Goal: Transaction & Acquisition: Download file/media

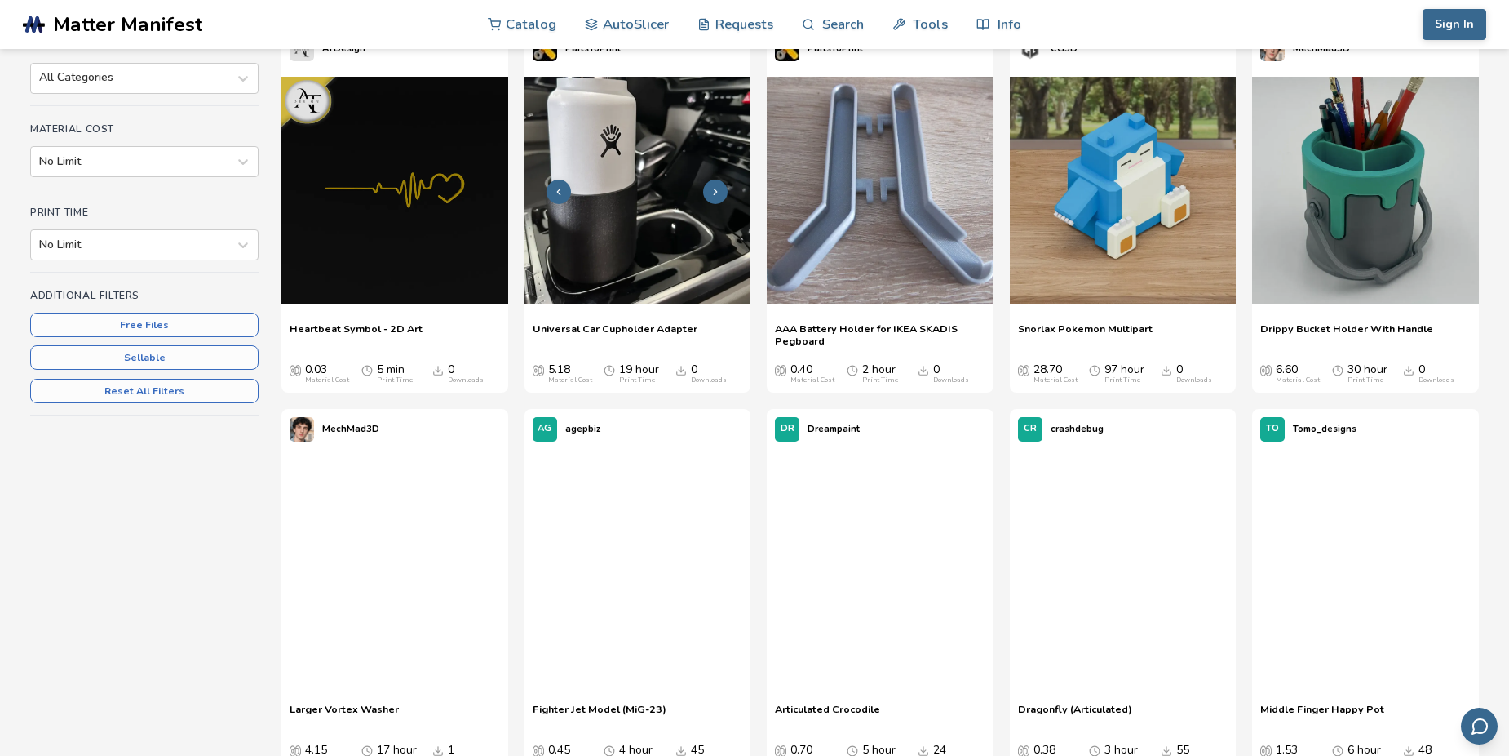
scroll to position [245, 0]
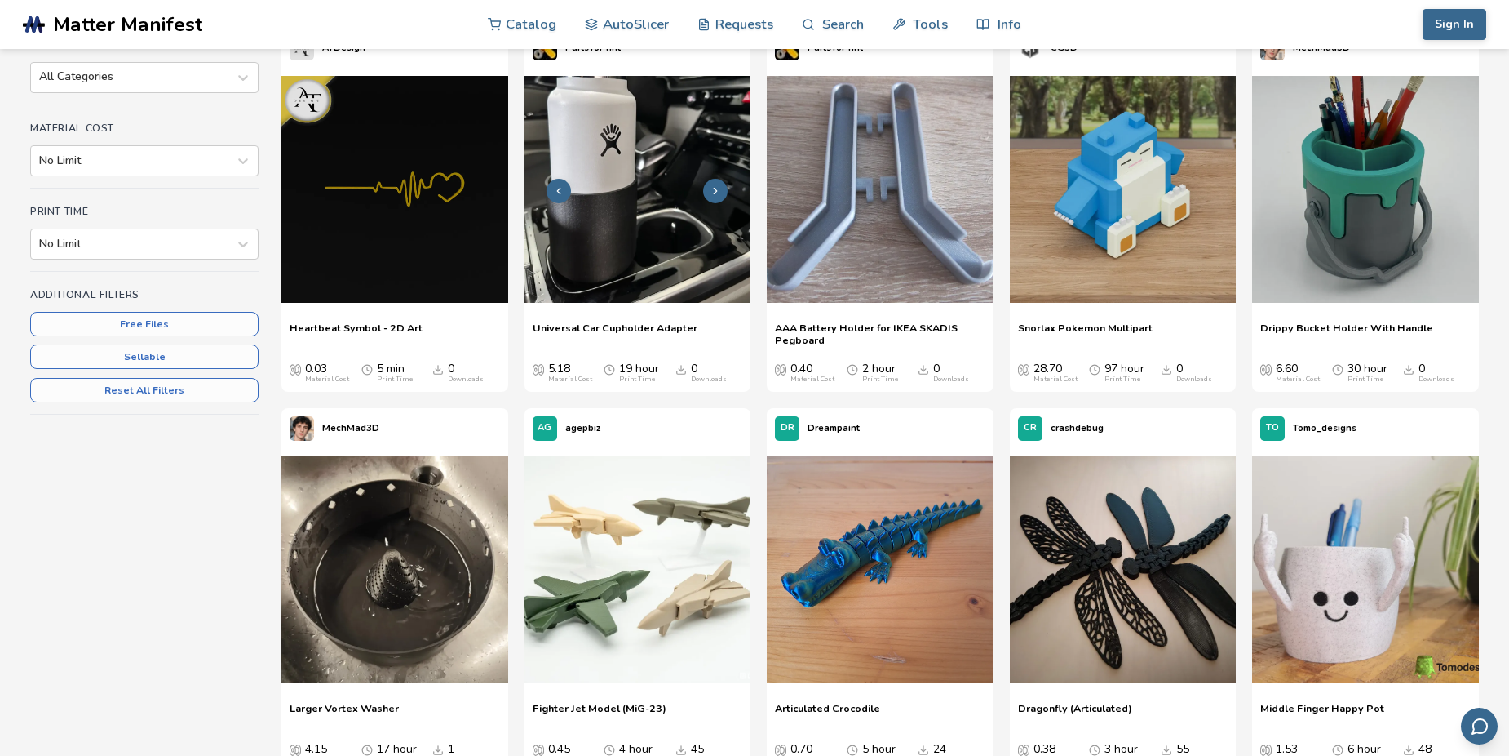
click at [618, 269] on img at bounding box center [638, 189] width 227 height 227
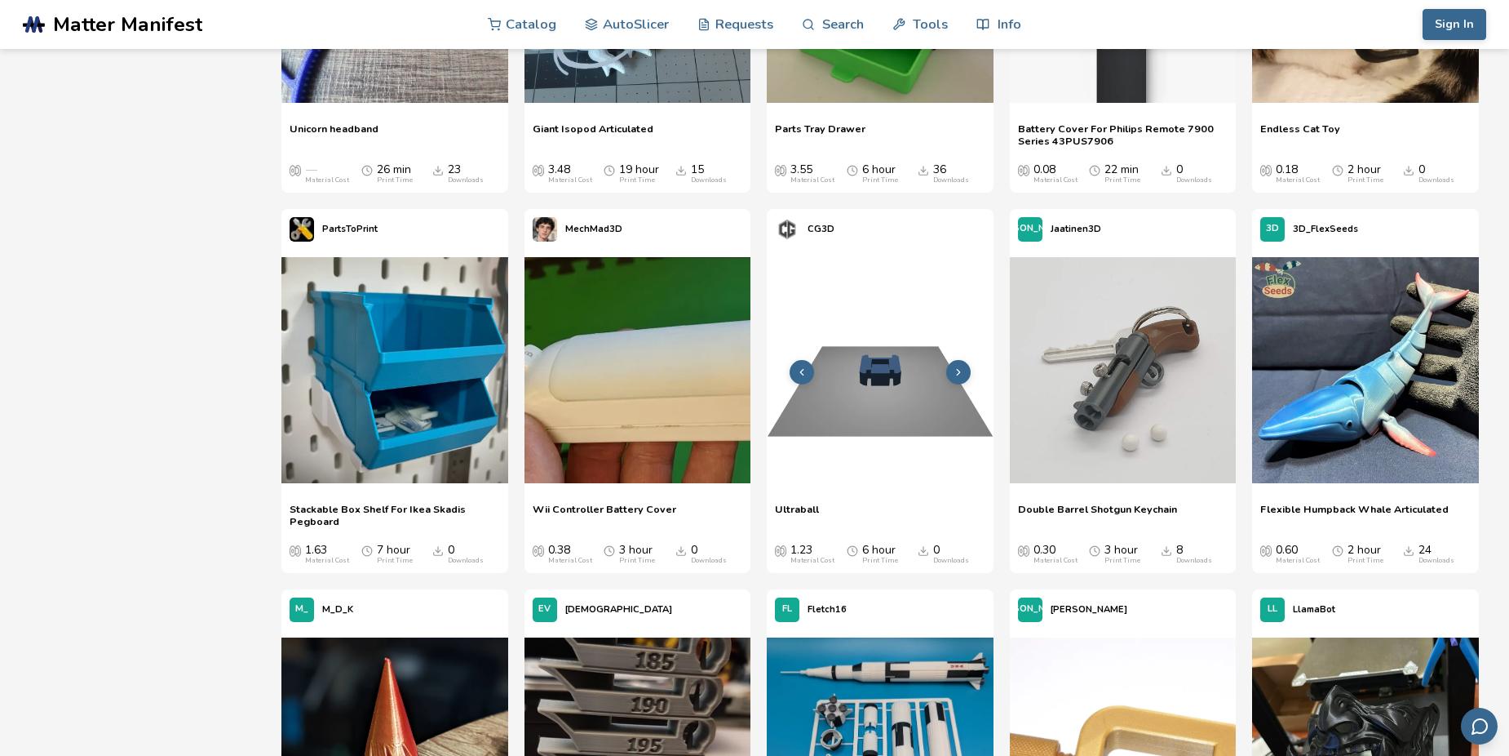
scroll to position [4161, 0]
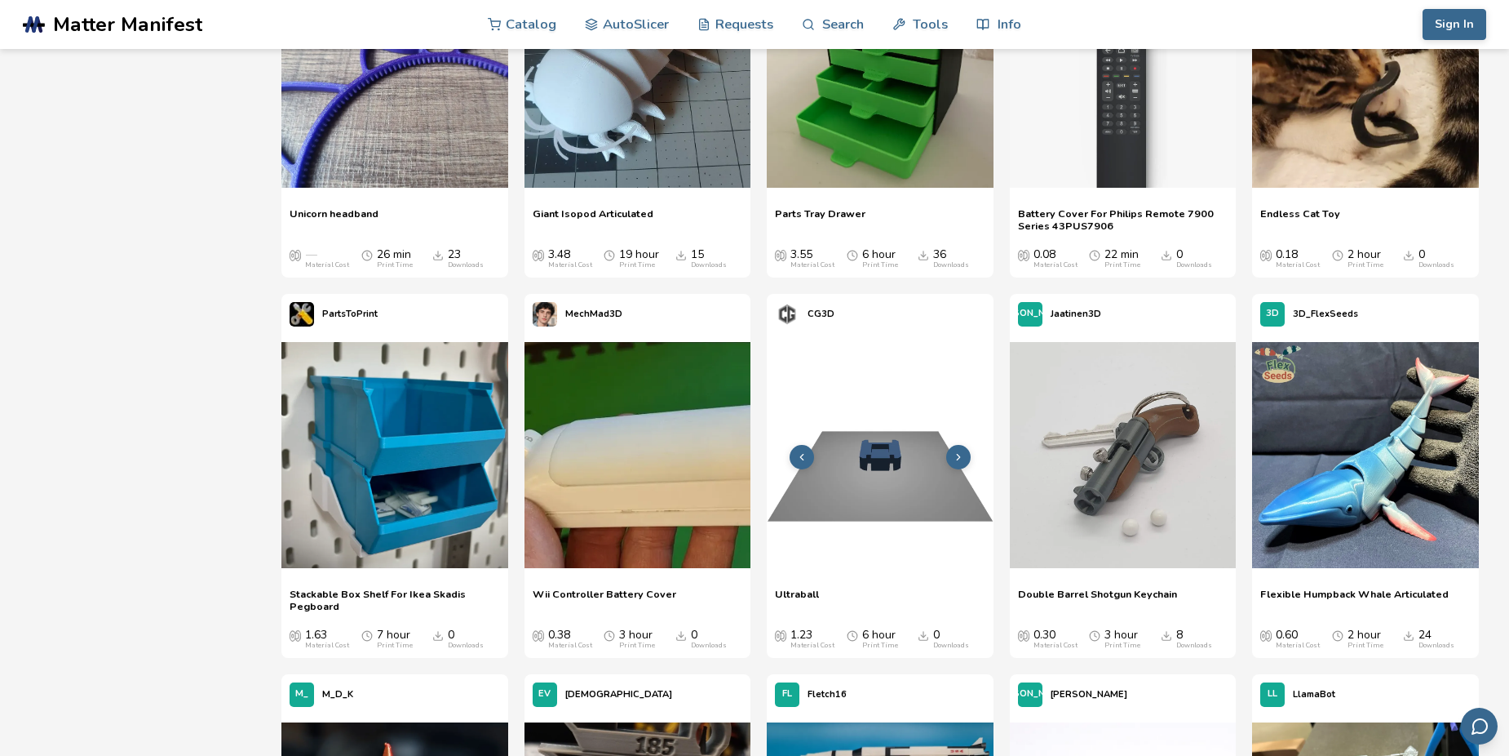
click at [836, 420] on img at bounding box center [880, 455] width 227 height 227
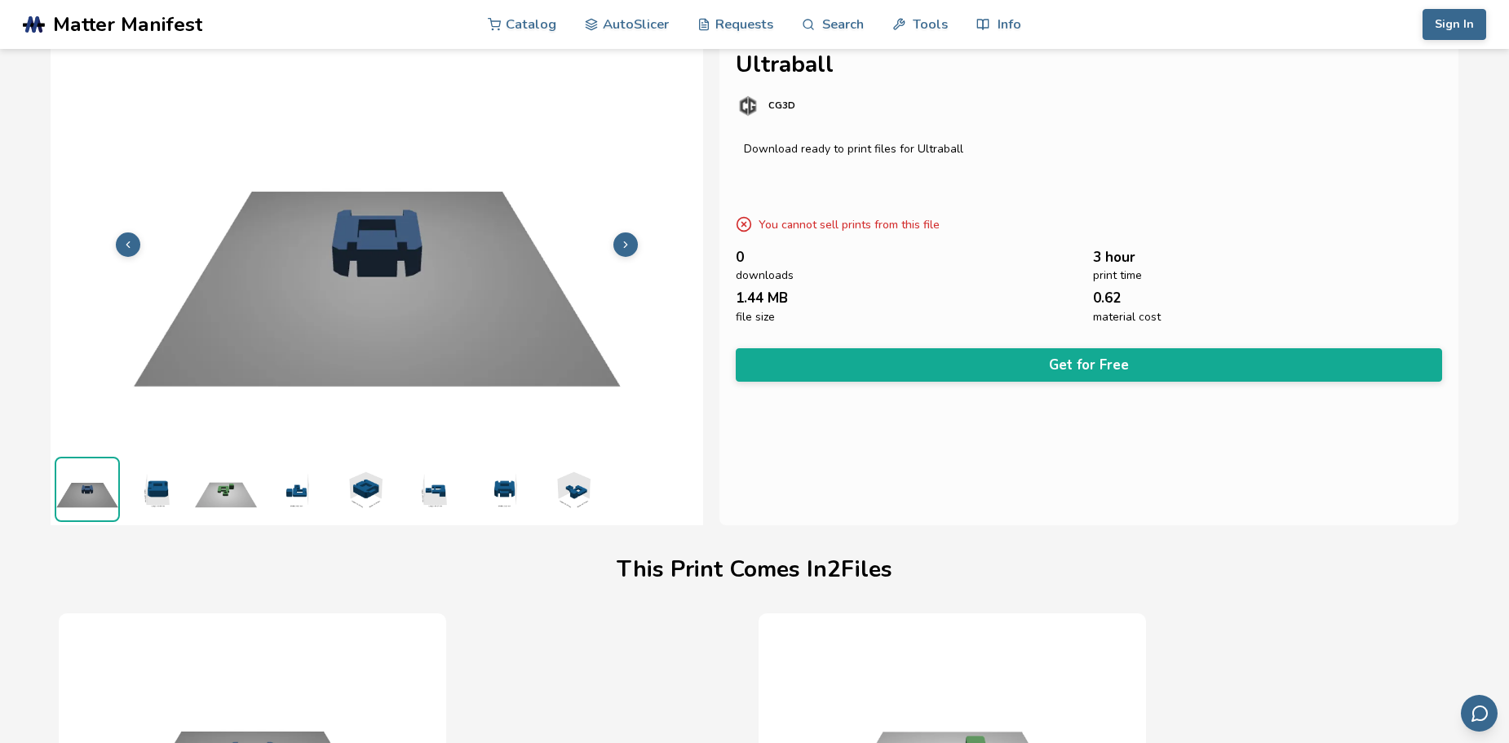
scroll to position [0, 7]
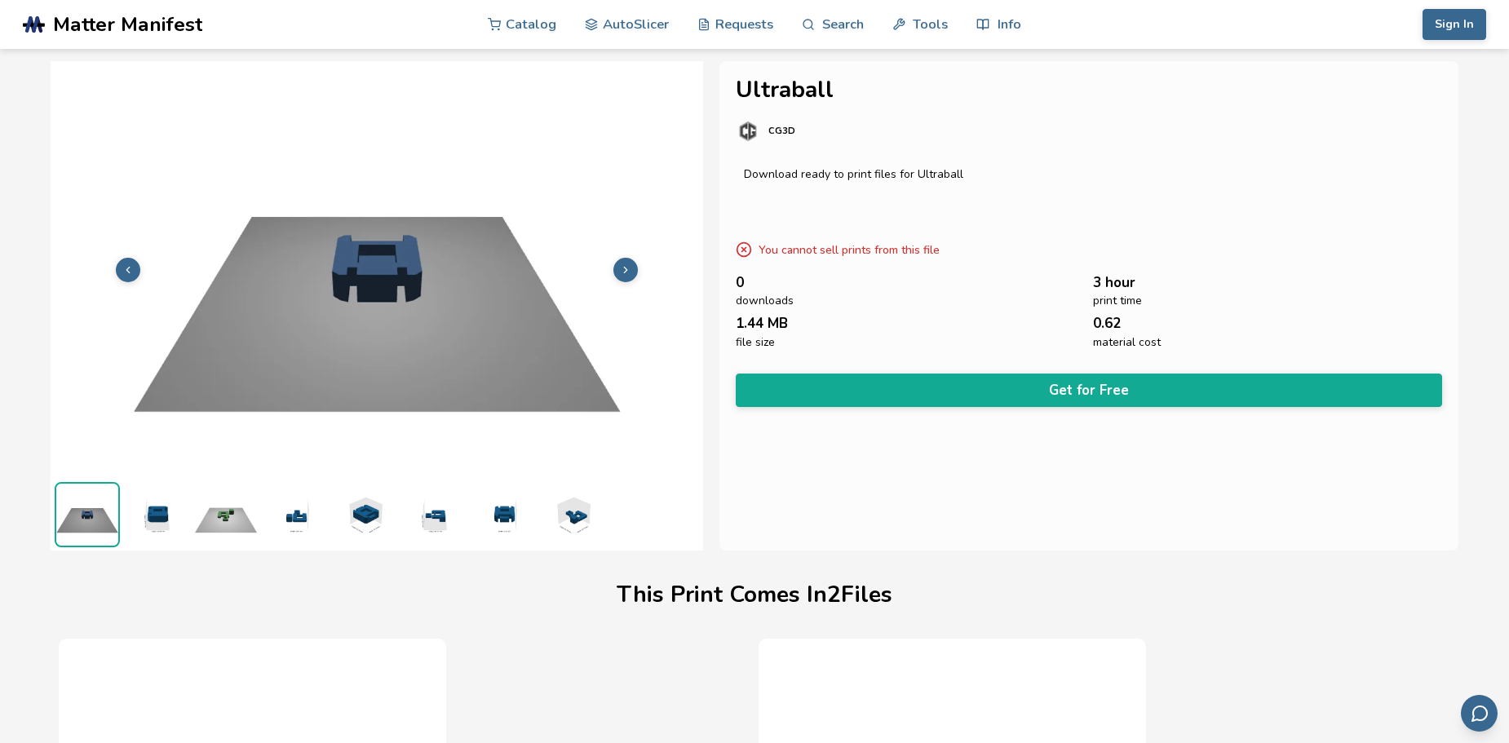
click at [254, 525] on ul at bounding box center [377, 514] width 653 height 73
click at [222, 520] on img at bounding box center [225, 514] width 65 height 65
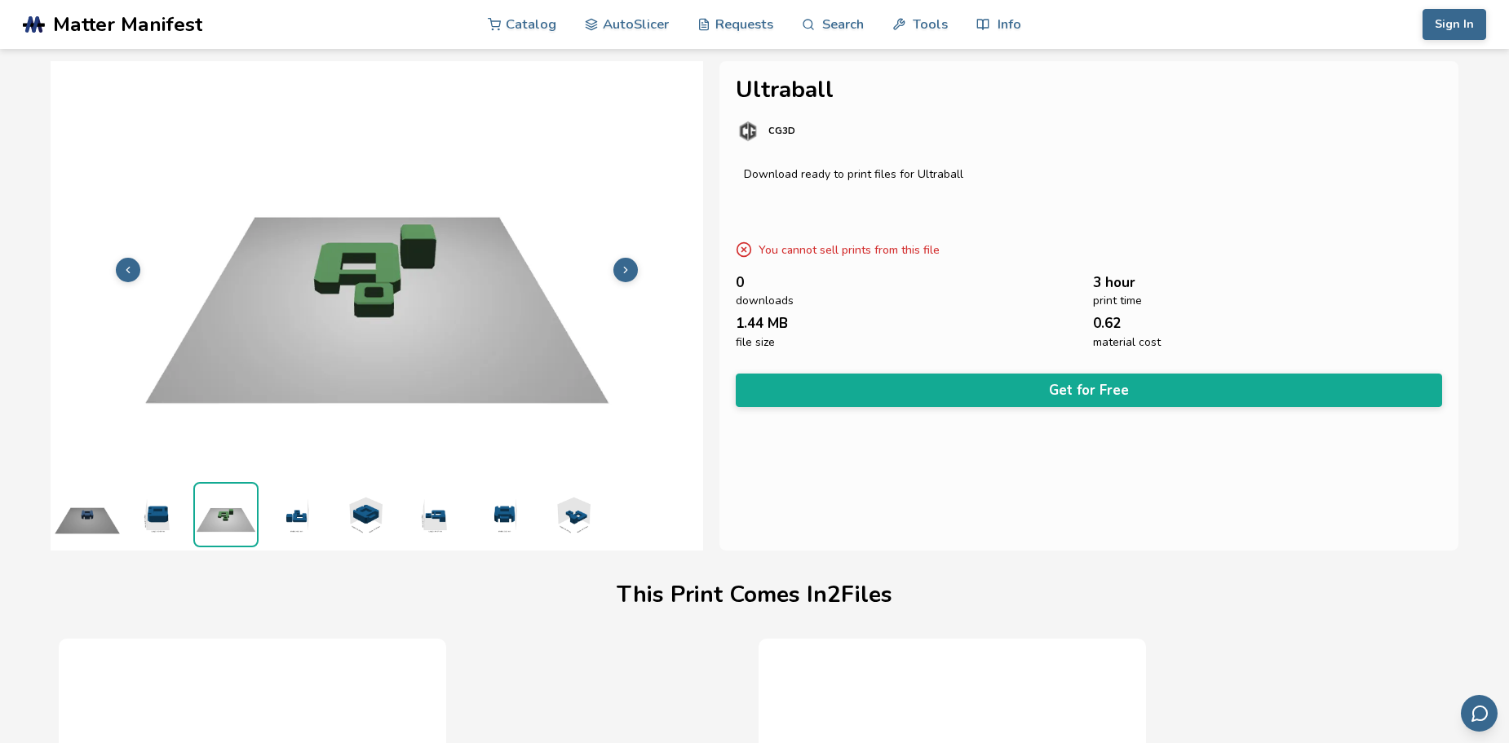
click at [173, 518] on img at bounding box center [156, 514] width 65 height 65
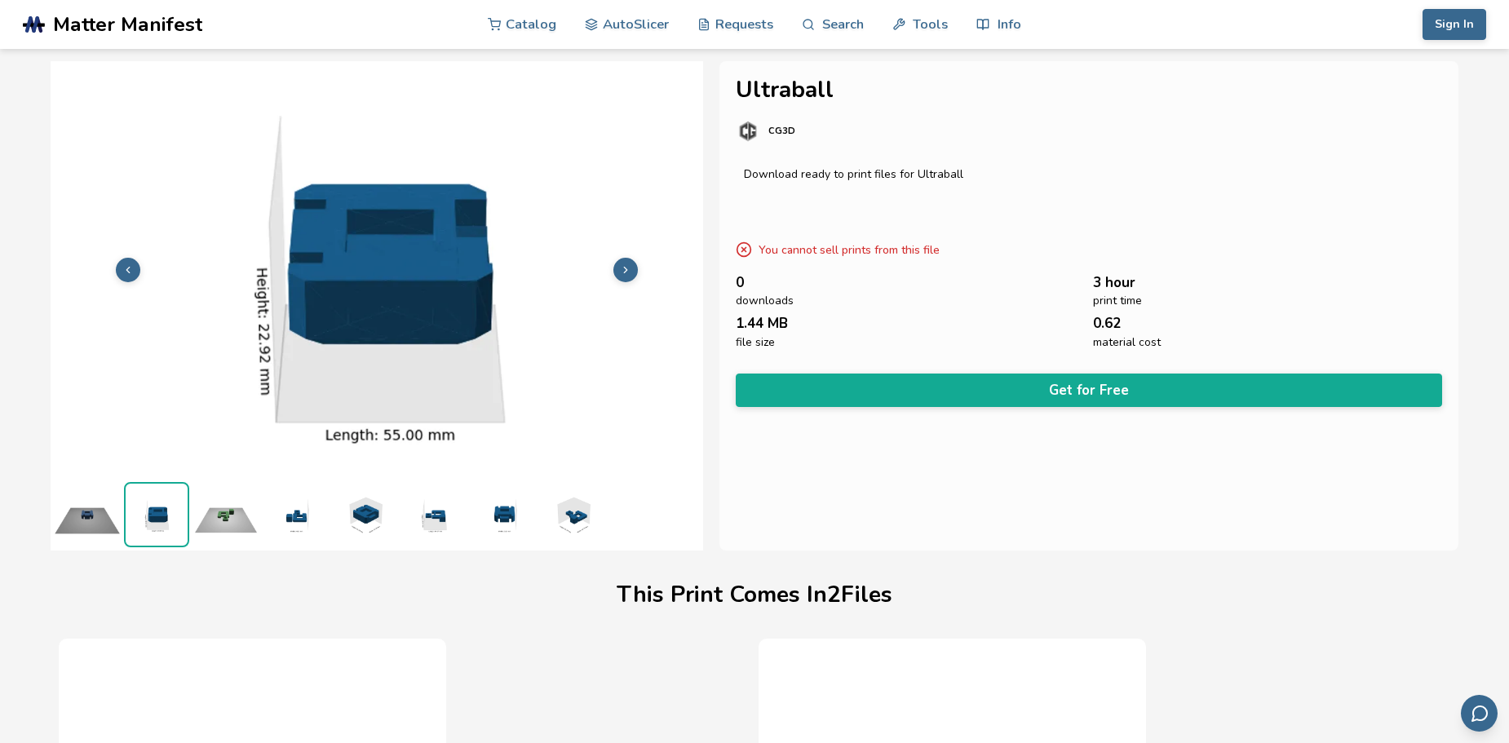
click at [314, 514] on img at bounding box center [295, 514] width 65 height 65
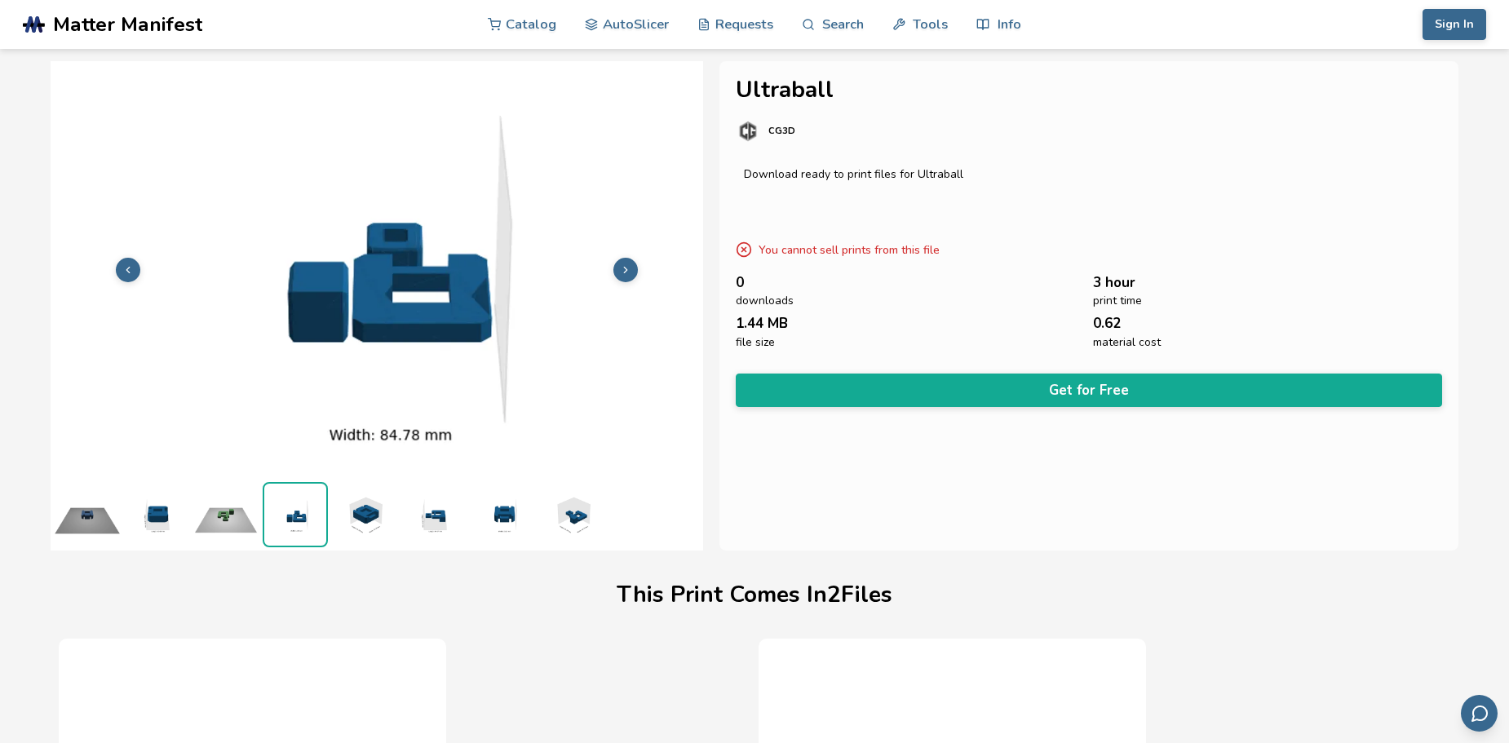
click at [382, 511] on img at bounding box center [364, 514] width 65 height 65
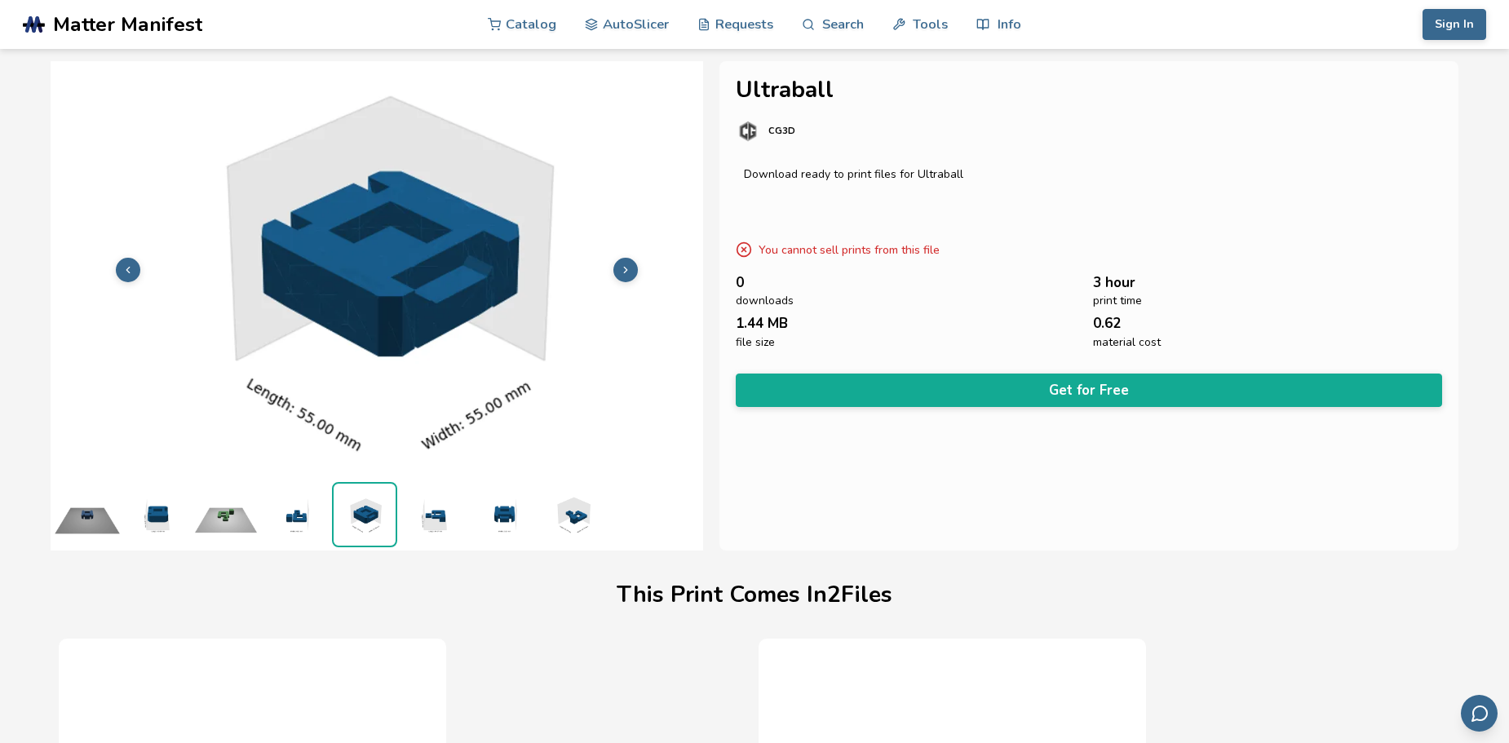
click at [430, 510] on img at bounding box center [433, 514] width 65 height 65
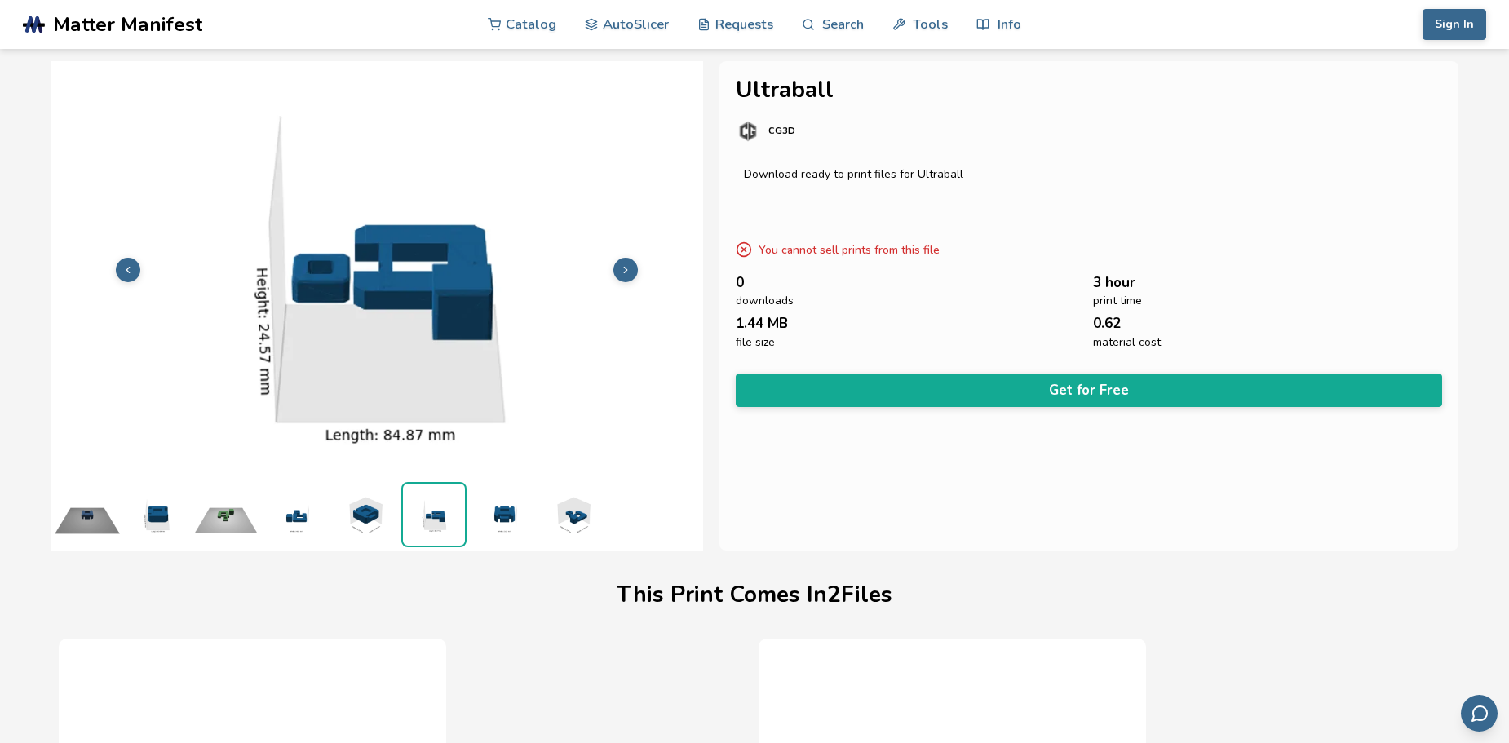
click at [488, 510] on img at bounding box center [503, 514] width 65 height 65
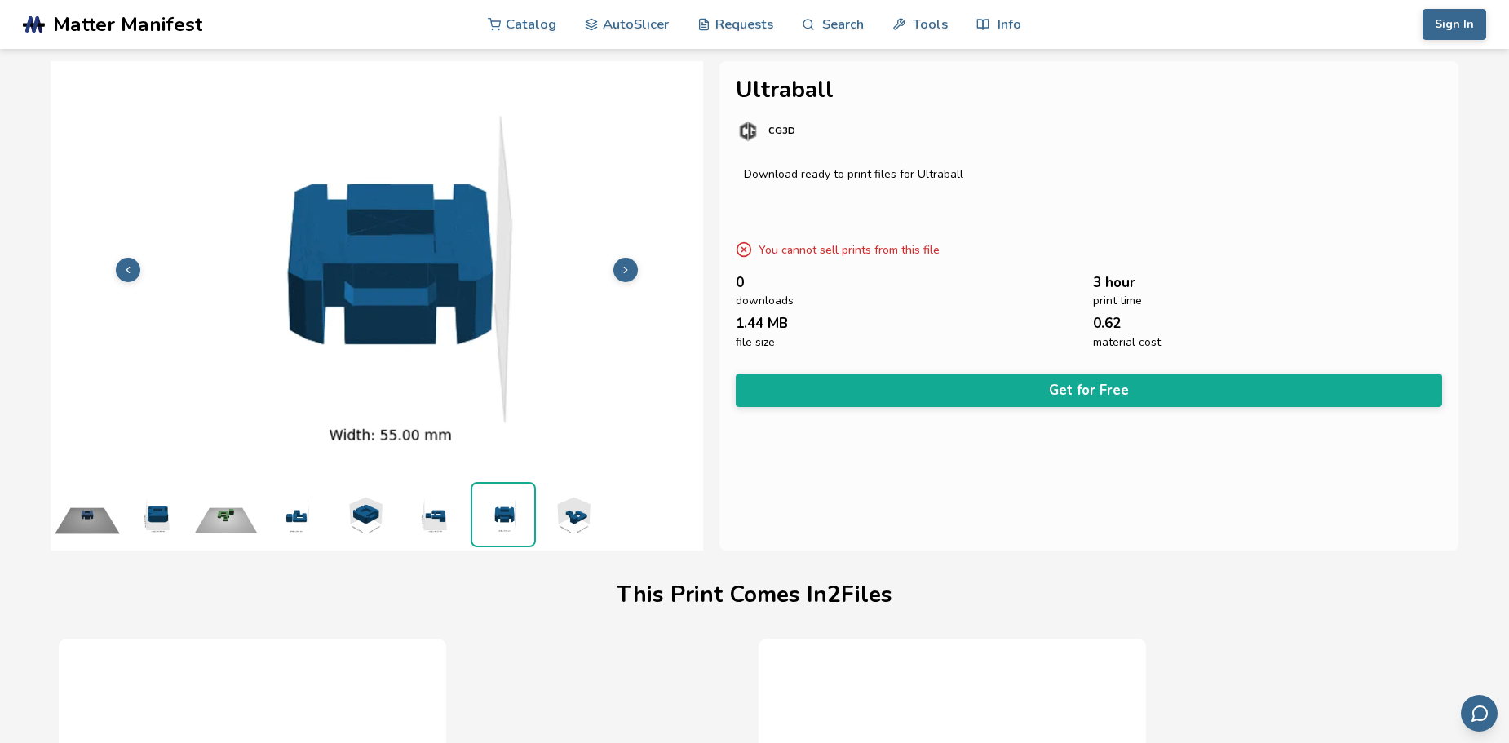
click at [566, 512] on img at bounding box center [572, 514] width 65 height 65
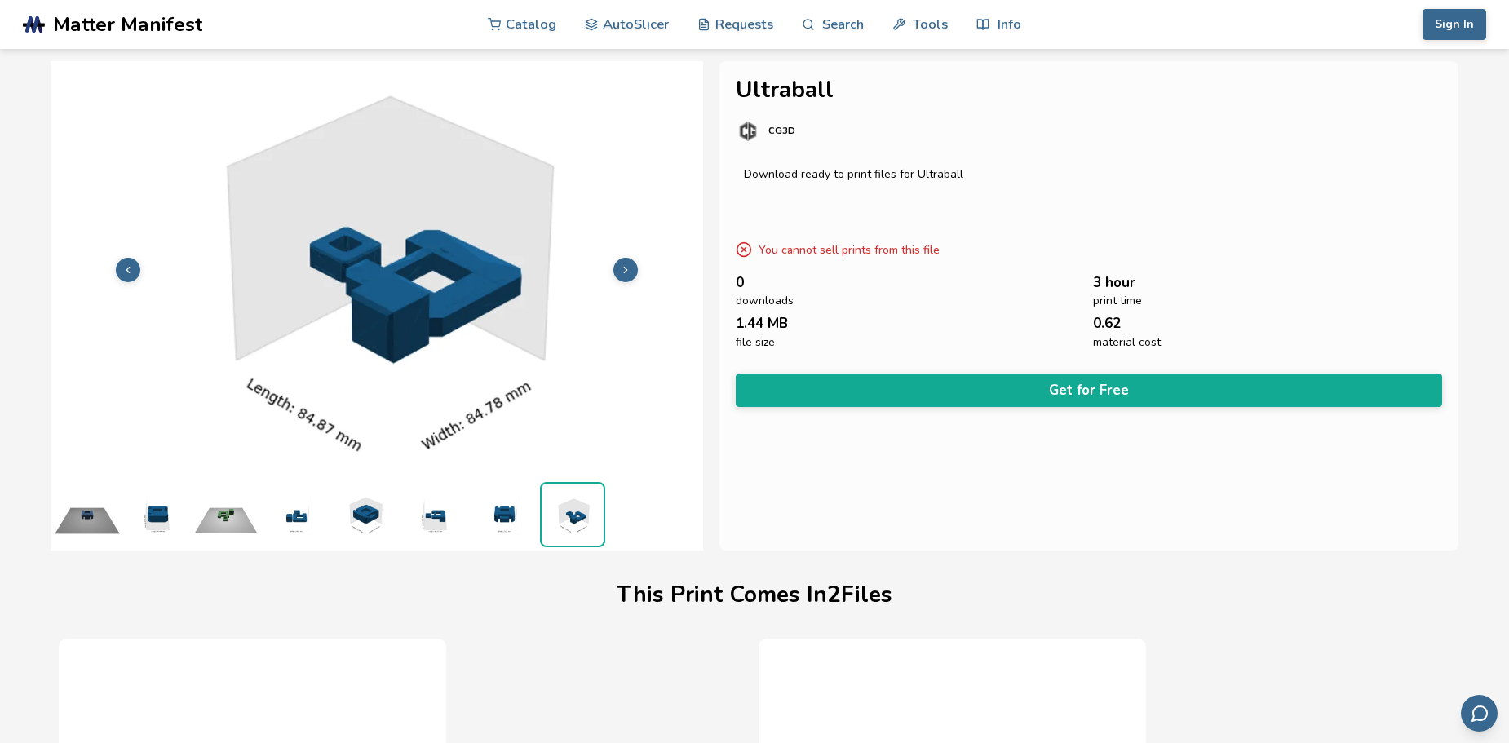
click at [503, 512] on img at bounding box center [503, 514] width 65 height 65
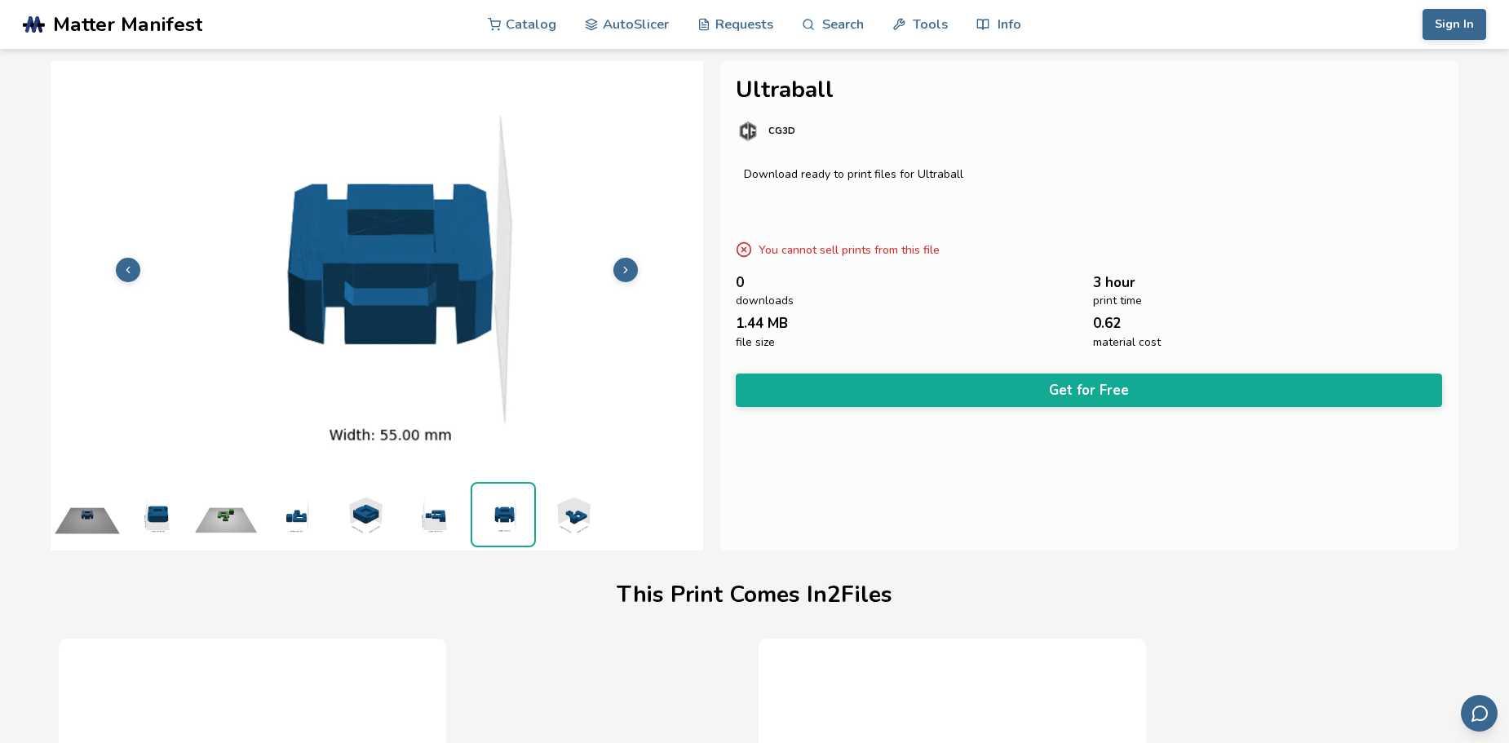
drag, startPoint x: 591, startPoint y: 514, endPoint x: 572, endPoint y: 508, distance: 19.9
click at [590, 513] on img at bounding box center [572, 514] width 65 height 65
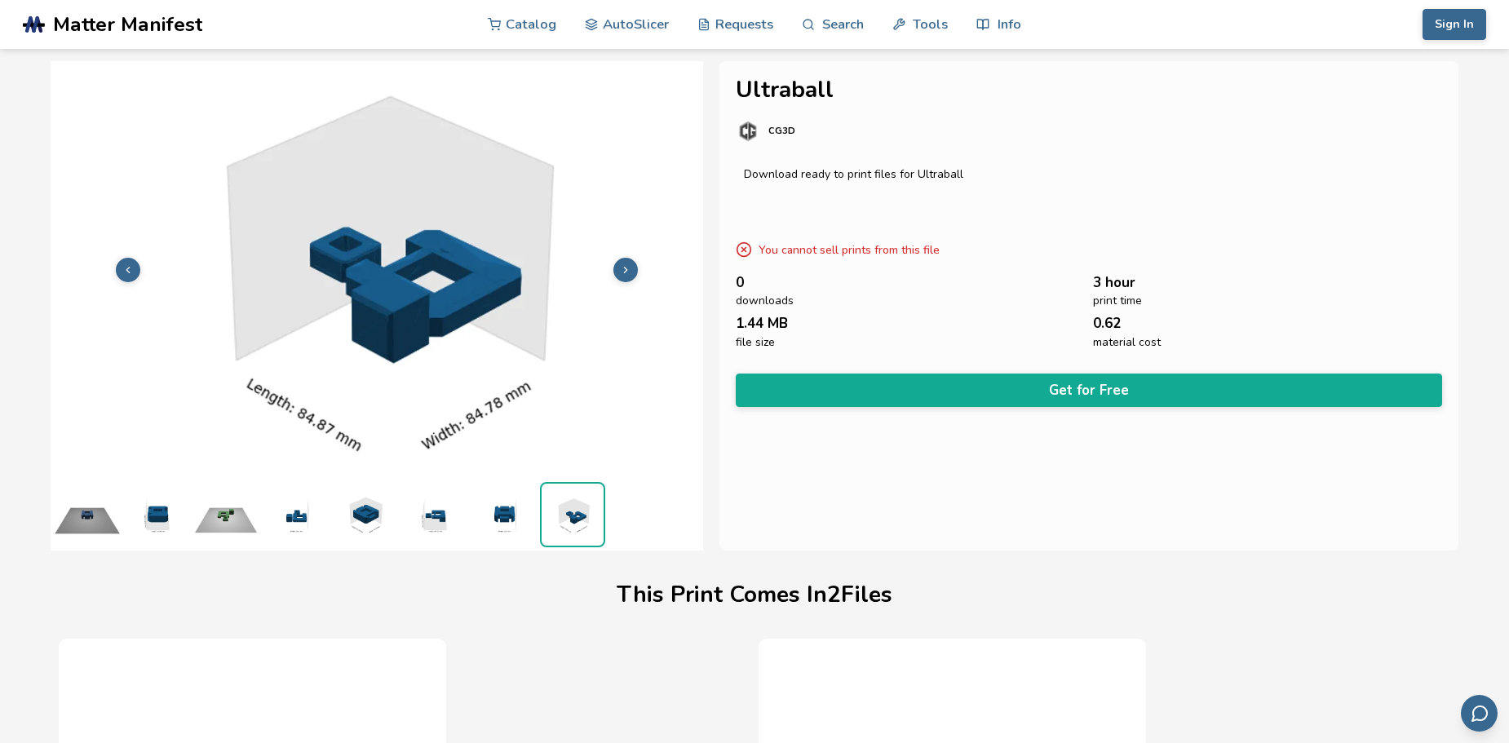
click at [470, 485] on ul at bounding box center [377, 514] width 653 height 73
click at [468, 502] on ul at bounding box center [377, 514] width 653 height 73
click at [408, 503] on img at bounding box center [433, 514] width 65 height 65
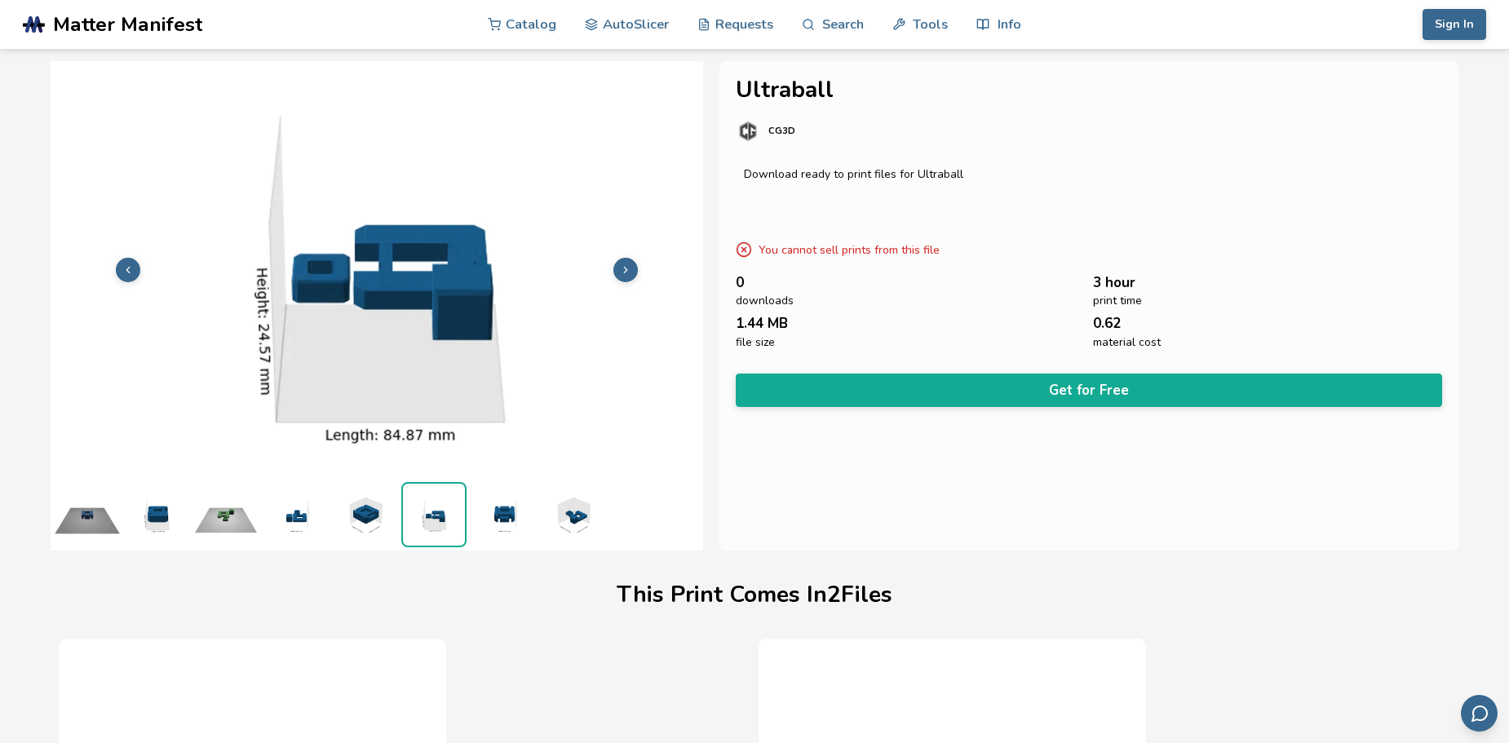
click at [357, 506] on img at bounding box center [364, 514] width 65 height 65
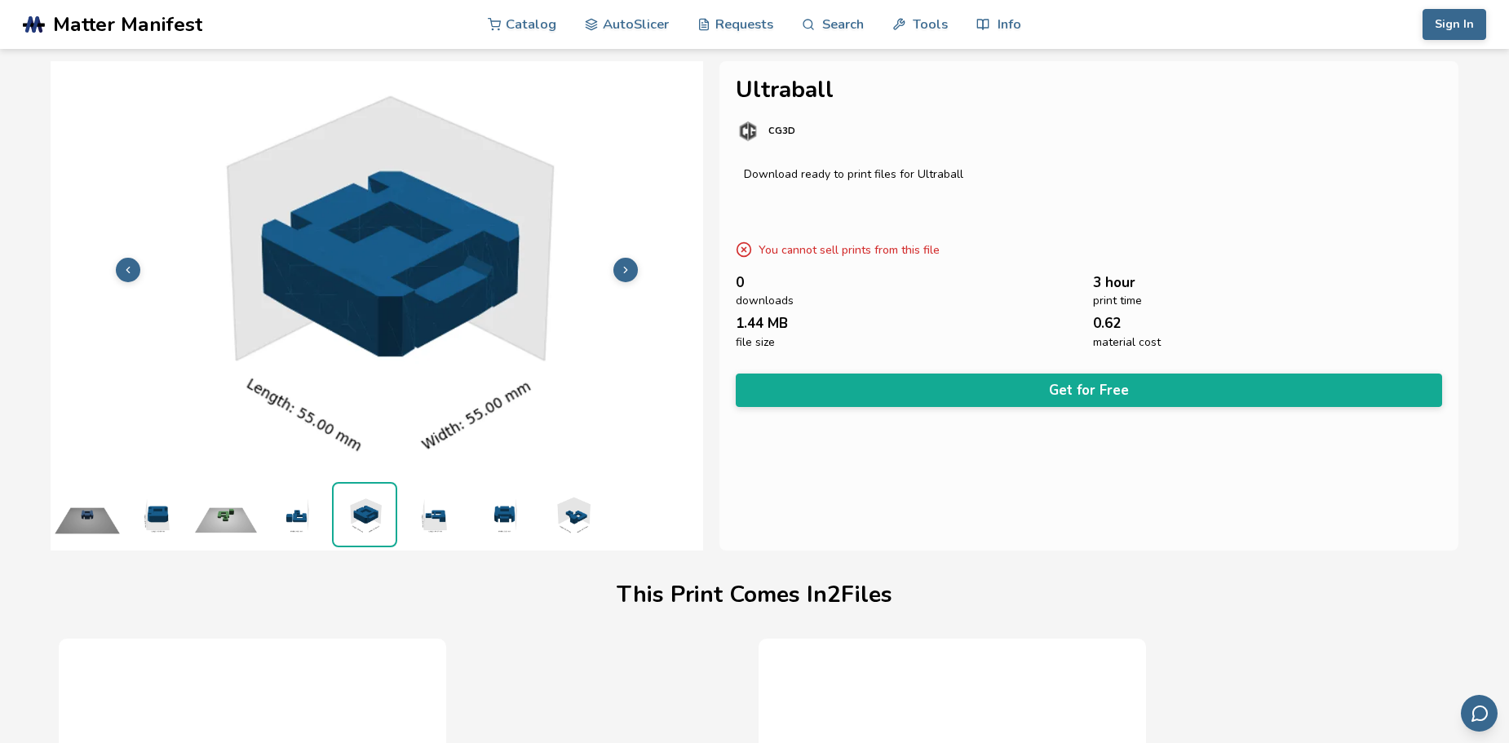
click at [294, 500] on img at bounding box center [295, 514] width 65 height 65
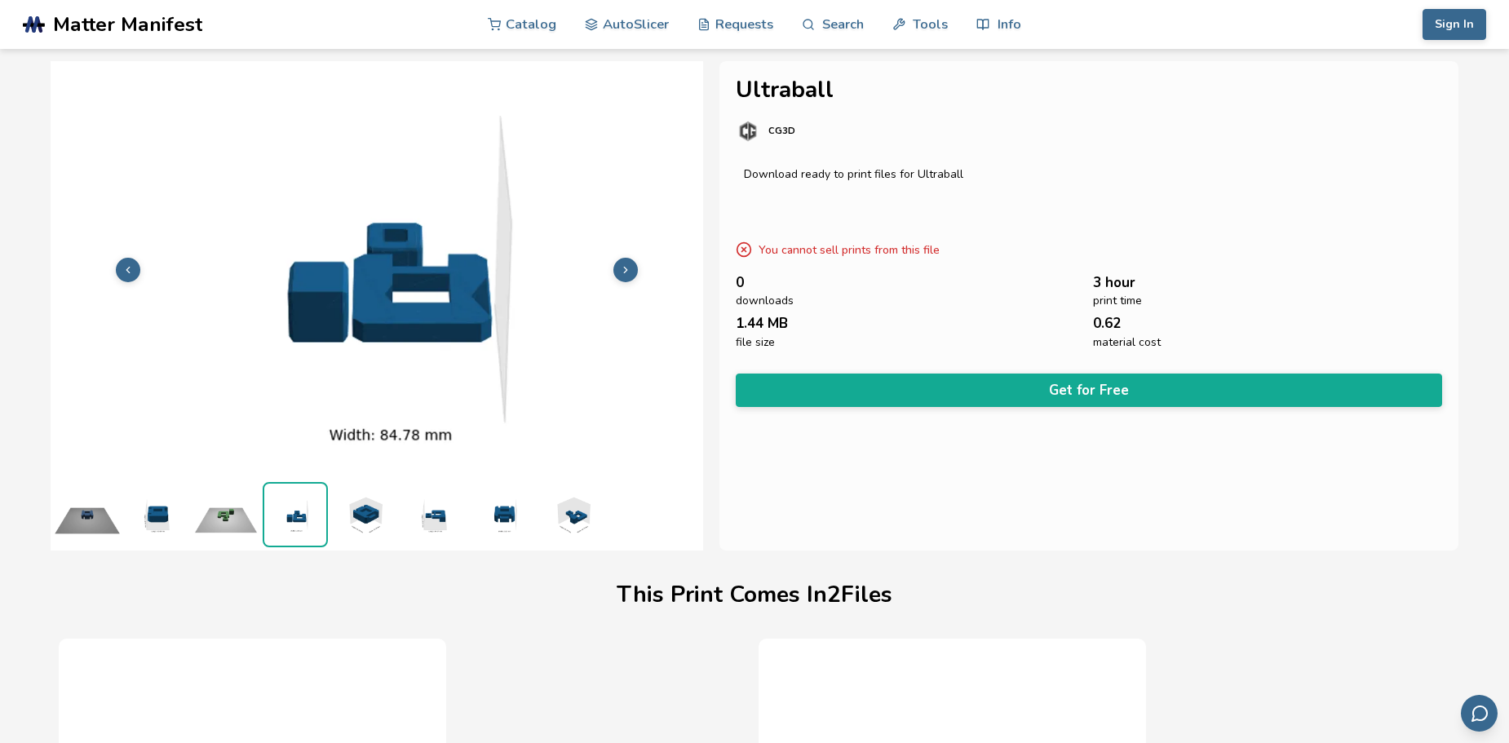
click at [219, 508] on img at bounding box center [225, 514] width 65 height 65
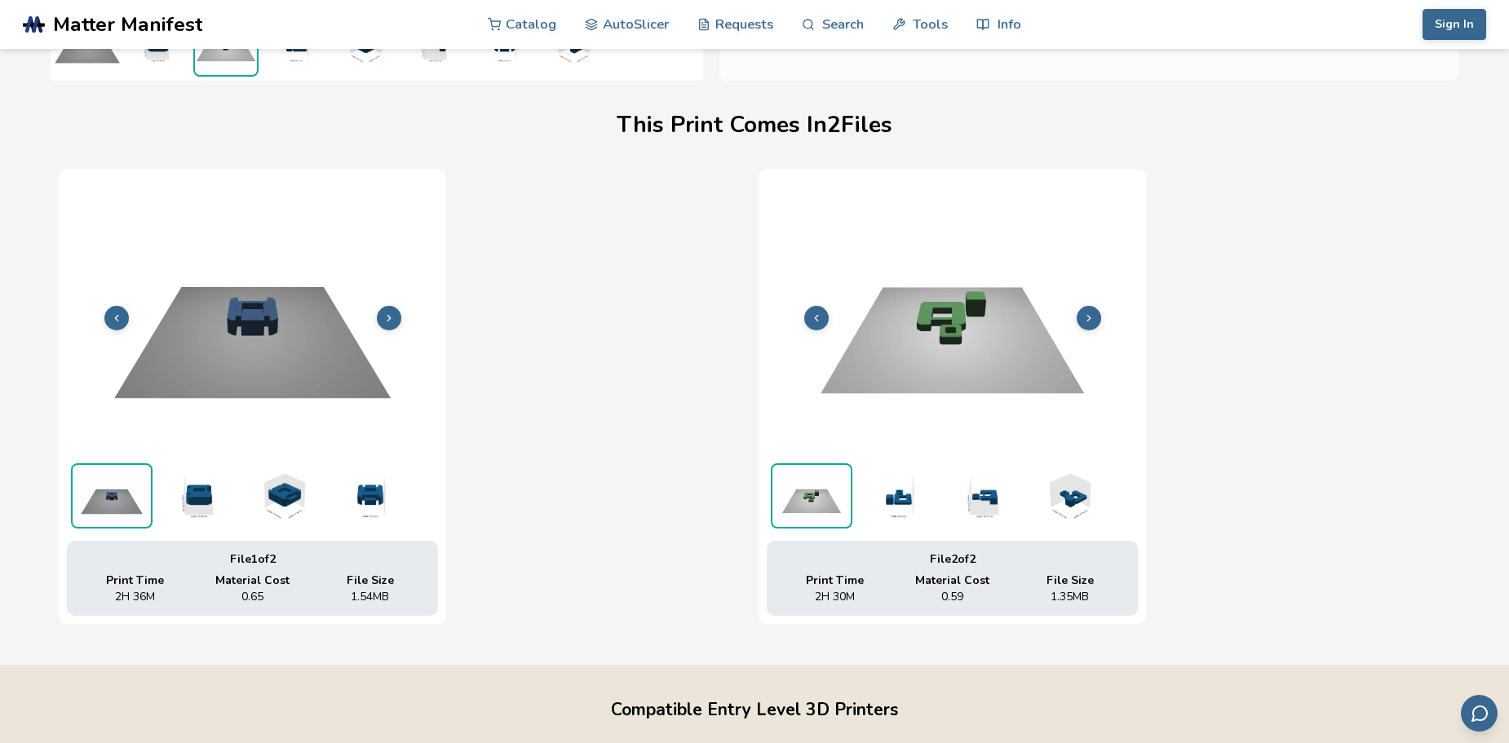
scroll to position [734, 0]
